Goal: Information Seeking & Learning: Learn about a topic

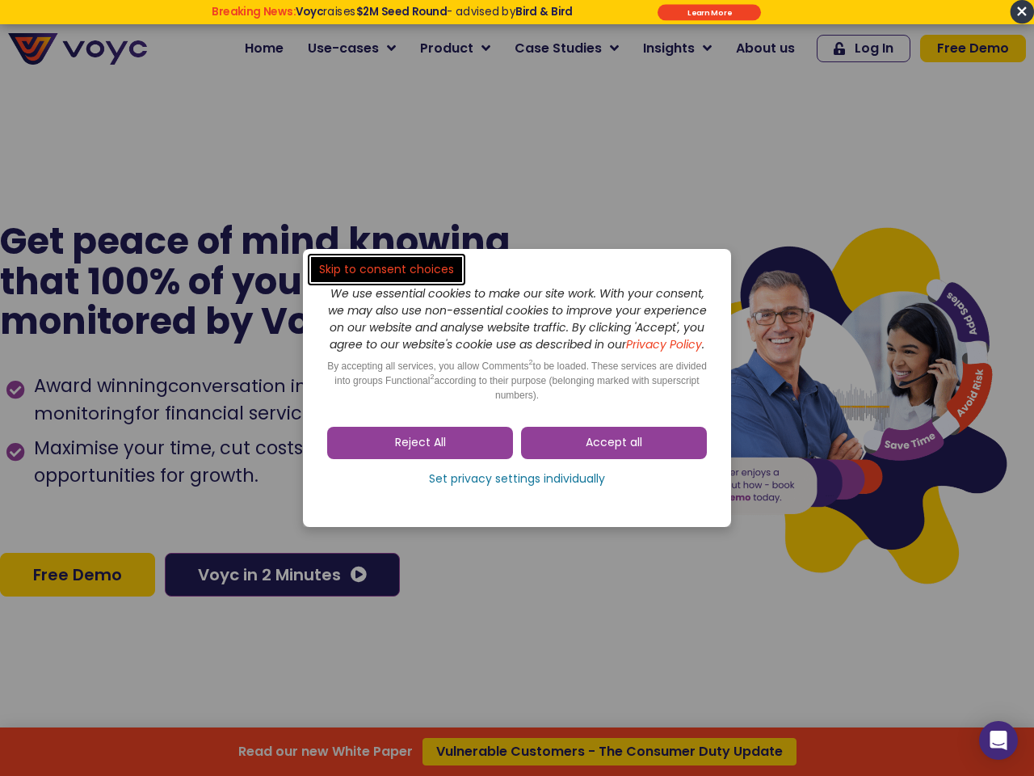
click at [614, 451] on span "Accept all" at bounding box center [614, 443] width 57 height 16
click at [420, 451] on div "Skip to consent choices We use essential cookies to make our site work. With yo…" at bounding box center [517, 388] width 1034 height 776
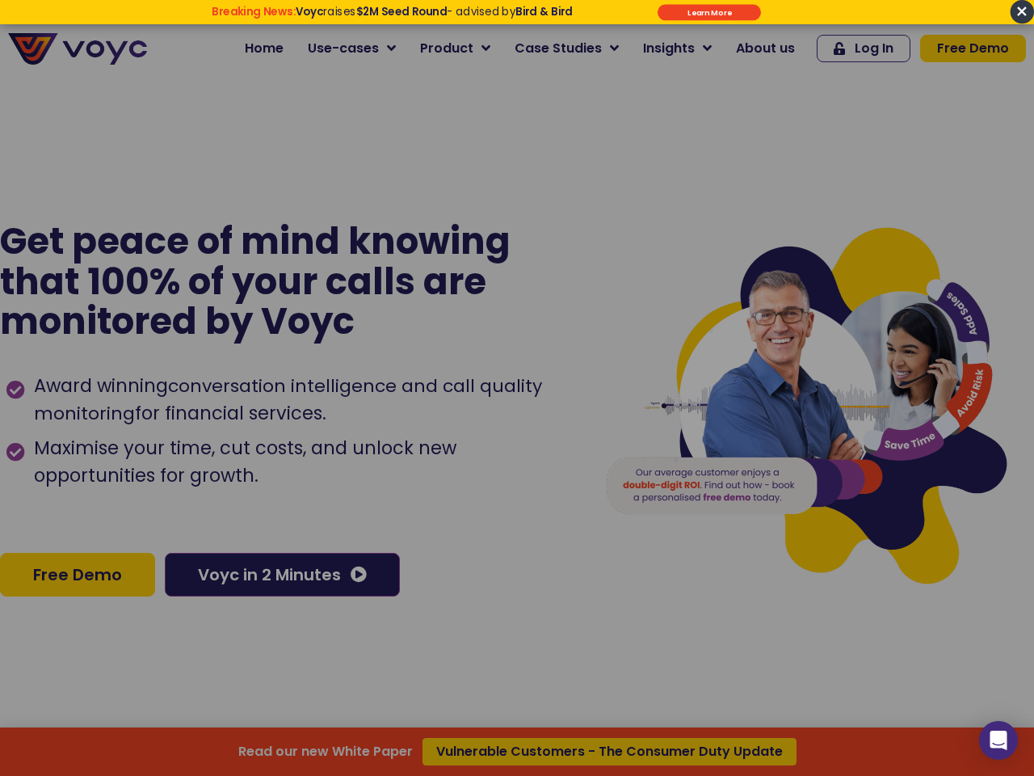
click at [517, 487] on div "Read our new White Paper Vulnerable Customers - The Consumer Duty Update" at bounding box center [517, 388] width 1034 height 776
